Goal: Use online tool/utility: Utilize a website feature to perform a specific function

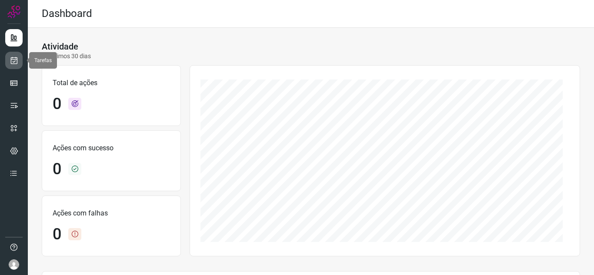
click at [15, 58] on icon at bounding box center [14, 60] width 9 height 9
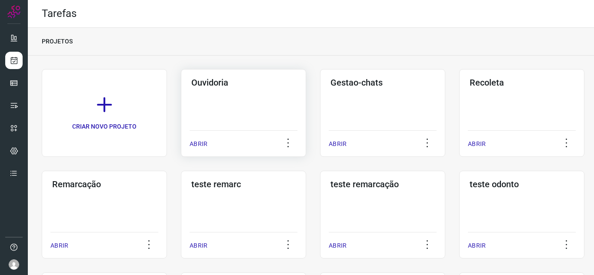
click at [197, 143] on p "ABRIR" at bounding box center [199, 144] width 18 height 9
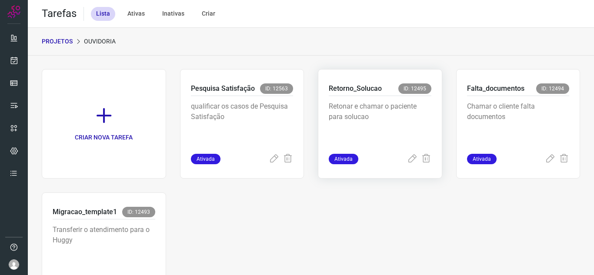
click at [341, 162] on span "Ativada" at bounding box center [344, 159] width 30 height 10
click at [407, 161] on icon at bounding box center [412, 159] width 10 height 10
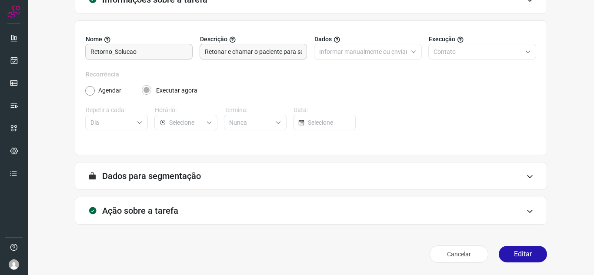
scroll to position [64, 0]
click at [510, 254] on button "Editar" at bounding box center [523, 254] width 48 height 17
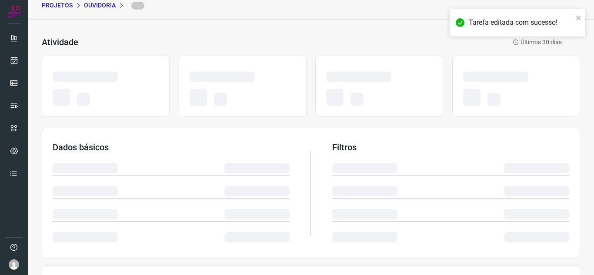
scroll to position [21, 0]
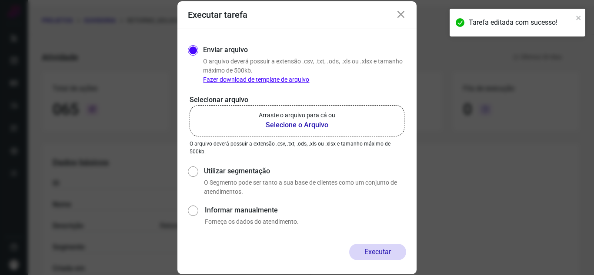
click at [314, 124] on b "Selecione o Arquivo" at bounding box center [297, 125] width 77 height 10
click at [0, 0] on input "Arraste o arquivo para cá ou Selecione o Arquivo" at bounding box center [0, 0] width 0 height 0
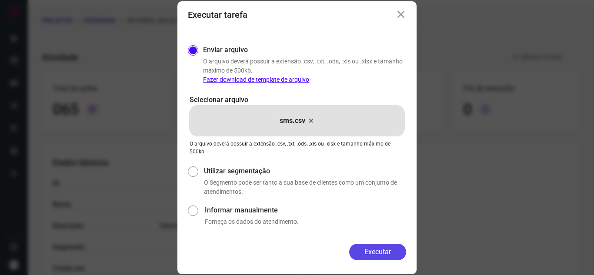
click at [370, 251] on button "Executar" at bounding box center [377, 252] width 57 height 17
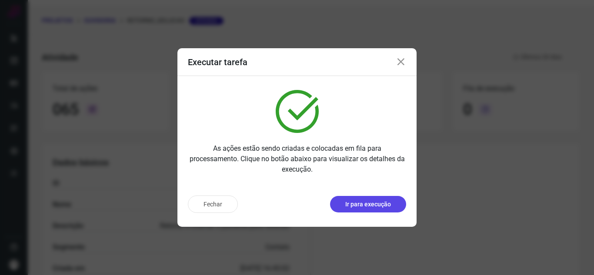
click at [368, 202] on p "Ir para execução" at bounding box center [368, 204] width 46 height 9
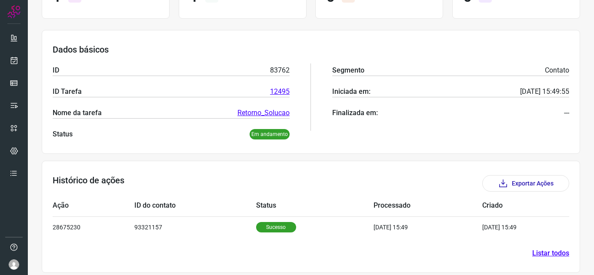
scroll to position [105, 0]
